Goal: Task Accomplishment & Management: Manage account settings

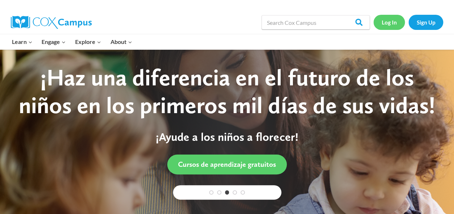
click at [393, 24] on link "Log In" at bounding box center [388, 22] width 31 height 15
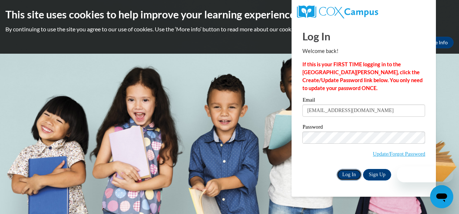
click at [350, 173] on input "Log In" at bounding box center [349, 175] width 25 height 12
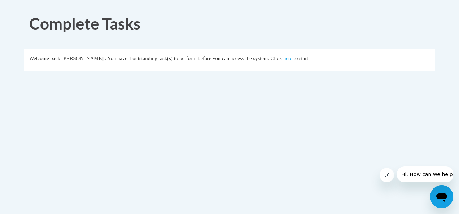
click at [390, 178] on button "Close message from company" at bounding box center [386, 175] width 14 height 14
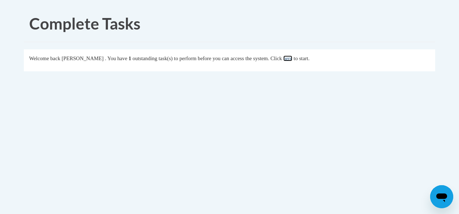
click at [292, 59] on link "here" at bounding box center [287, 59] width 9 height 6
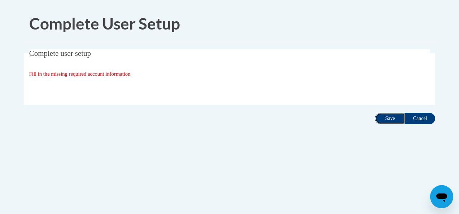
click at [388, 122] on input "Save" at bounding box center [390, 119] width 30 height 12
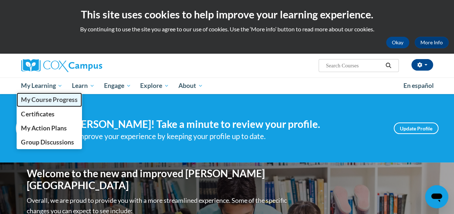
click at [49, 100] on span "My Course Progress" at bounding box center [49, 100] width 56 height 8
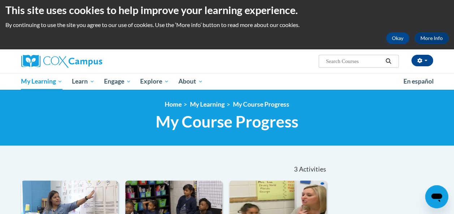
scroll to position [5, 0]
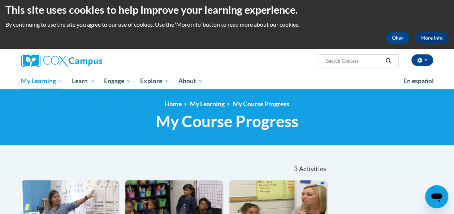
click at [348, 58] on input "Search..." at bounding box center [354, 61] width 58 height 9
